Goal: Feedback & Contribution: Submit feedback/report problem

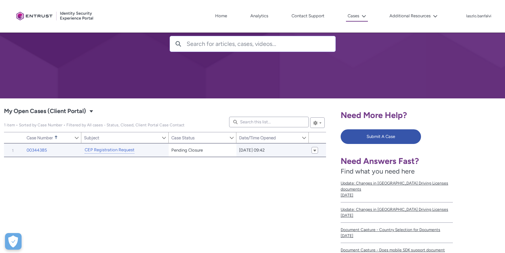
scroll to position [53, 0]
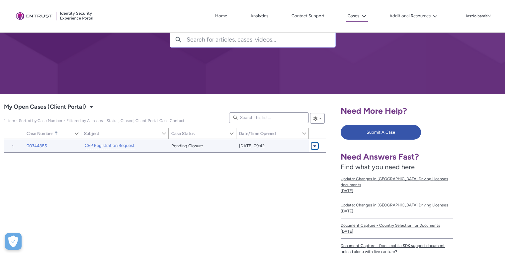
click at [315, 147] on span "My Open Cases (Client Portal)" at bounding box center [315, 145] width 4 height 5
click at [236, 172] on div "Item Number Sort Case Number Sorted Ascending Show Case Number Column Actions S…" at bounding box center [165, 233] width 322 height 189
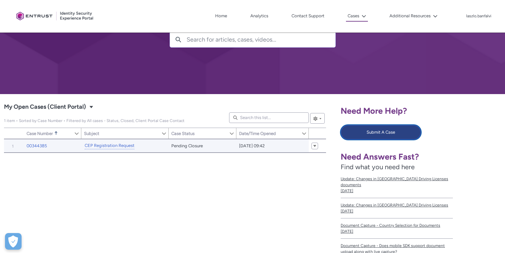
click at [374, 133] on button "Submit A Case" at bounding box center [381, 132] width 80 height 15
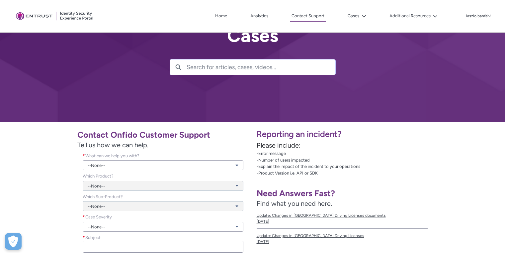
scroll to position [46, 0]
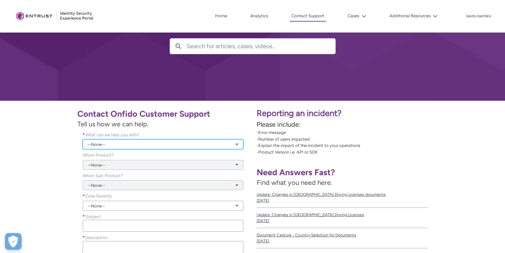
click at [139, 145] on link "--None--" at bounding box center [163, 144] width 161 height 10
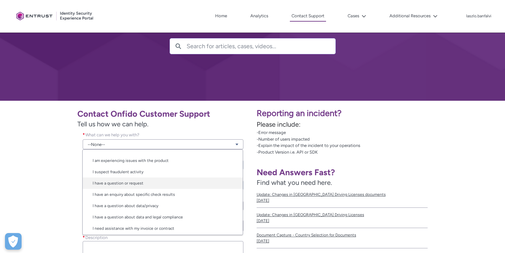
scroll to position [11, 0]
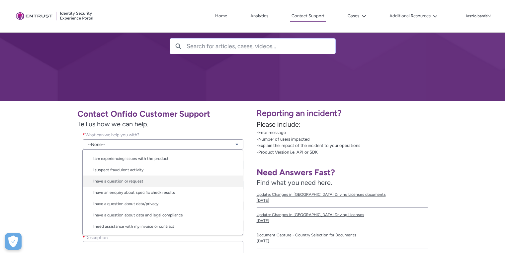
click at [160, 182] on link "I have a question or request" at bounding box center [163, 180] width 160 height 11
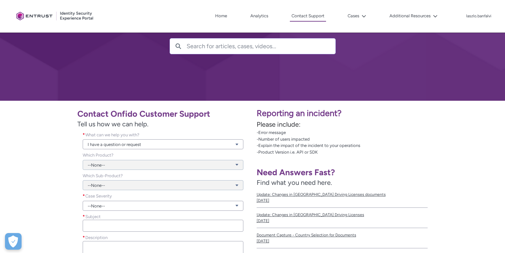
click at [195, 164] on div "--None--" at bounding box center [163, 161] width 161 height 18
click at [238, 164] on div "--None--" at bounding box center [163, 161] width 161 height 18
click at [239, 143] on link "I have a question or request" at bounding box center [163, 144] width 161 height 10
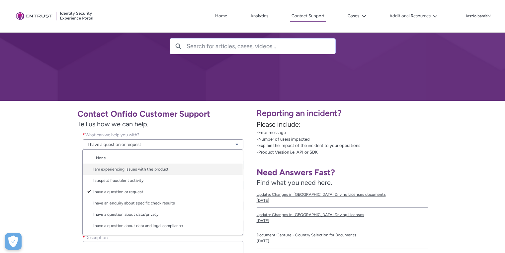
click at [171, 168] on link "I am experiencing issues with the product" at bounding box center [163, 168] width 160 height 11
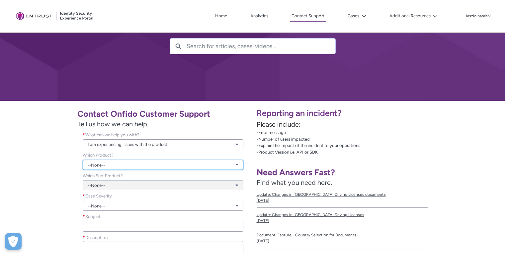
click at [239, 165] on link "--None--" at bounding box center [163, 165] width 161 height 10
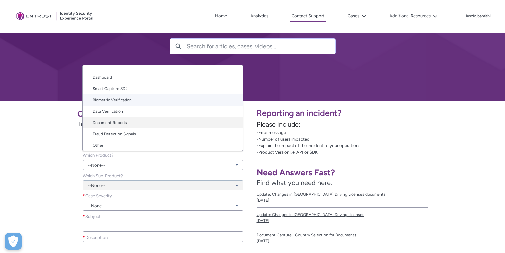
scroll to position [33, 0]
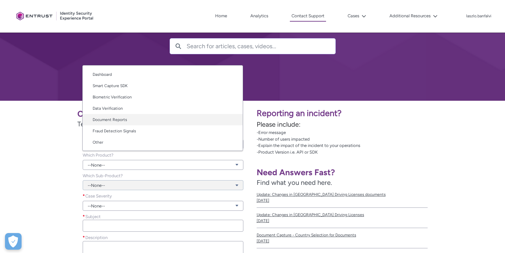
click at [143, 122] on link "Document Reports" at bounding box center [163, 119] width 160 height 11
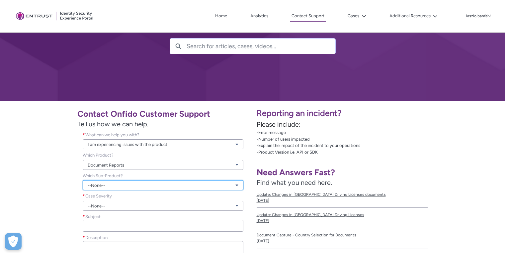
click at [174, 186] on link "--None--" at bounding box center [163, 185] width 161 height 10
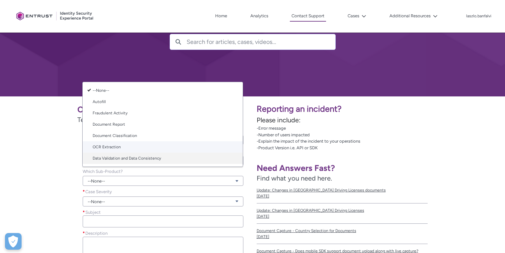
scroll to position [55, 0]
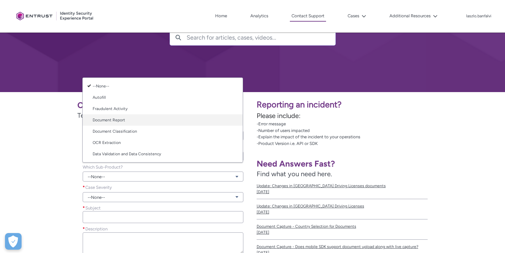
click at [136, 121] on link "Document Report" at bounding box center [163, 119] width 160 height 11
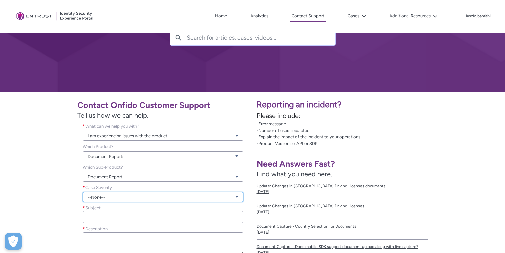
click at [151, 200] on link "--None--" at bounding box center [163, 197] width 161 height 10
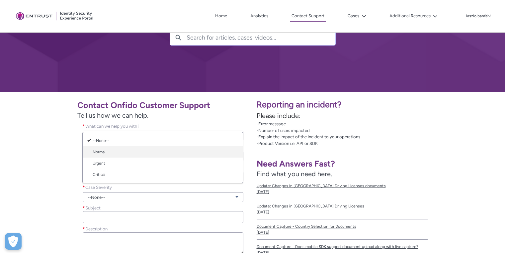
click at [142, 152] on link "Normal" at bounding box center [163, 151] width 160 height 11
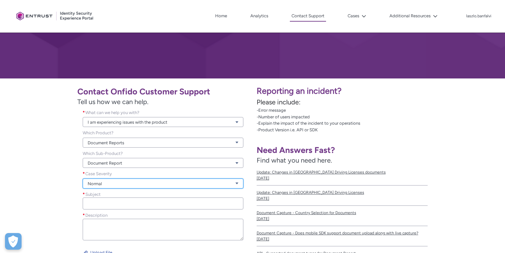
scroll to position [86, 0]
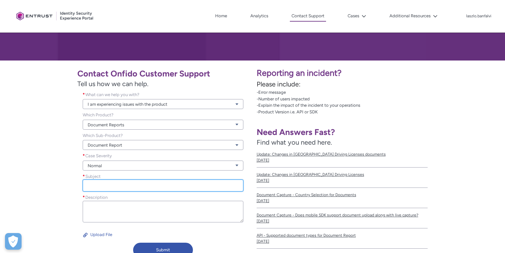
click at [194, 186] on input "Subject *" at bounding box center [163, 185] width 161 height 12
paste input "Not all documents are presented in reports"
type input "Not all documents are presented in reports"
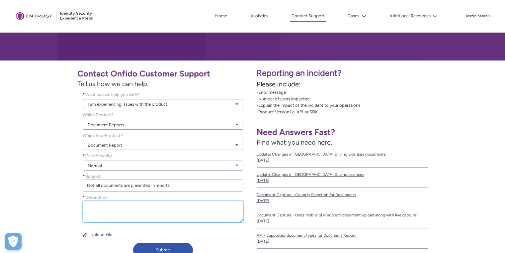
click at [150, 211] on textarea "Description *" at bounding box center [163, 212] width 161 height 22
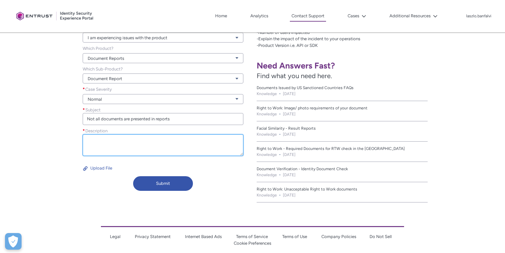
scroll to position [172, 0]
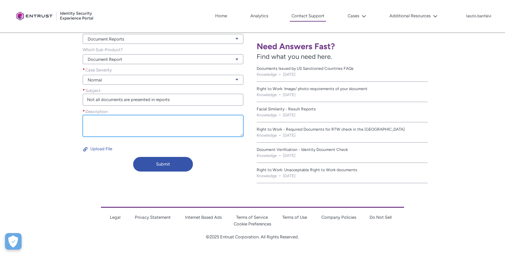
paste textarea "Hia Support! We have a strange behaviour when downloading pictures taken by the…"
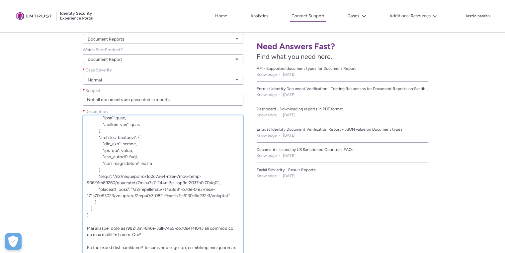
drag, startPoint x: 242, startPoint y: 135, endPoint x: 239, endPoint y: 238, distance: 103.1
click at [252, 253] on html "Loading × Sorry to interrupt This page has an error. You might just need to ref…" at bounding box center [252, 102] width 505 height 548
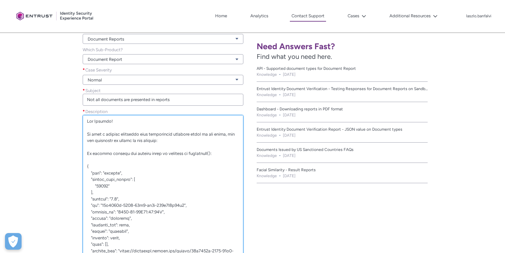
scroll to position [0, 0]
click at [94, 121] on textarea "Description *" at bounding box center [163, 191] width 161 height 153
drag, startPoint x: 136, startPoint y: 124, endPoint x: 87, endPoint y: 121, distance: 48.6
click at [87, 121] on textarea "Description *" at bounding box center [163, 191] width 161 height 153
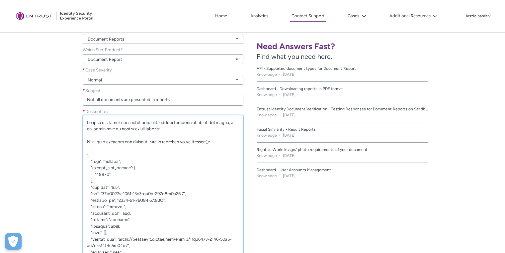
click at [96, 124] on textarea "Description *" at bounding box center [163, 191] width 161 height 153
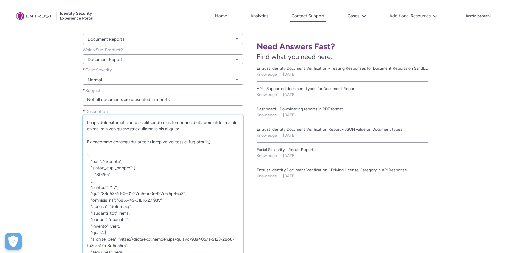
click at [190, 127] on textarea "Description *" at bounding box center [163, 191] width 161 height 153
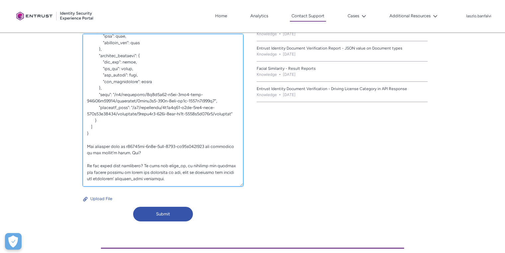
scroll to position [262, 0]
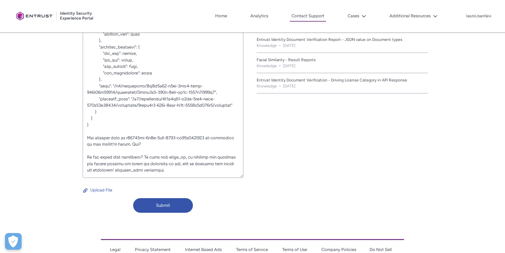
type textarea "We are experiencing a strange behaviour when downloading pictures taken by the …"
click at [165, 205] on button "Submit" at bounding box center [163, 205] width 60 height 15
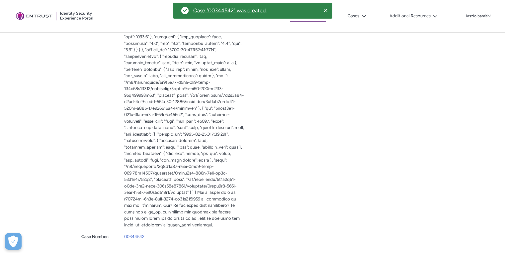
scroll to position [784, 0]
